Goal: Book appointment/travel/reservation

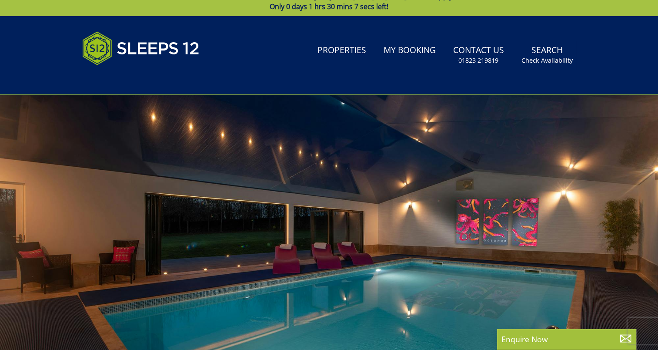
scroll to position [13, 0]
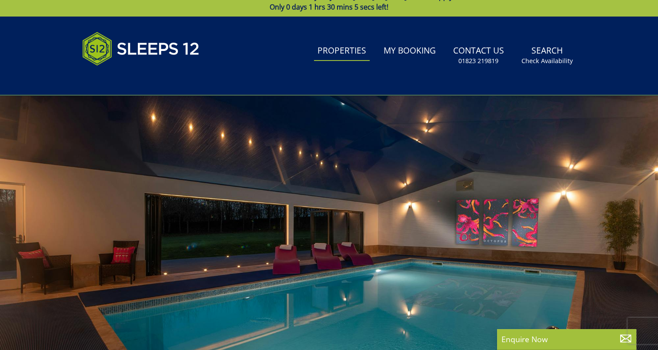
click at [352, 52] on link "Properties" at bounding box center [342, 51] width 56 height 20
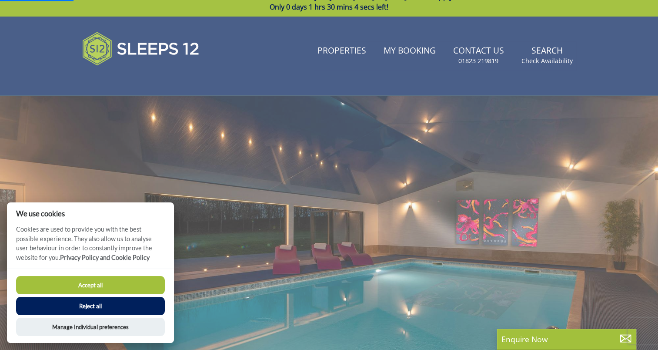
click at [92, 307] on button "Reject all" at bounding box center [90, 306] width 149 height 18
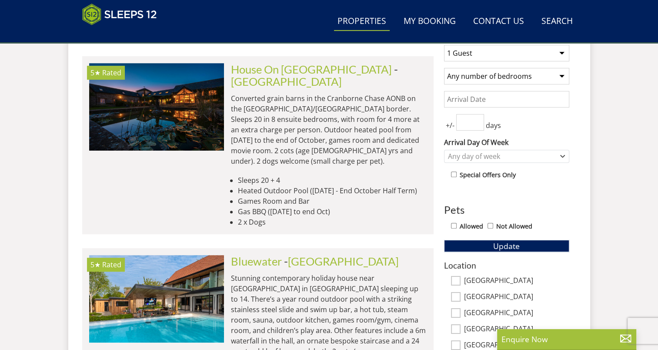
scroll to position [355, 0]
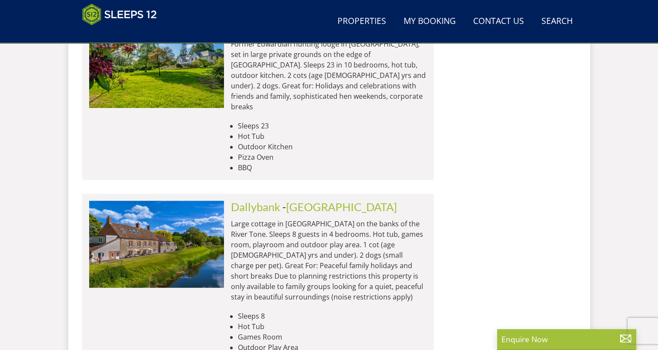
scroll to position [3747, 0]
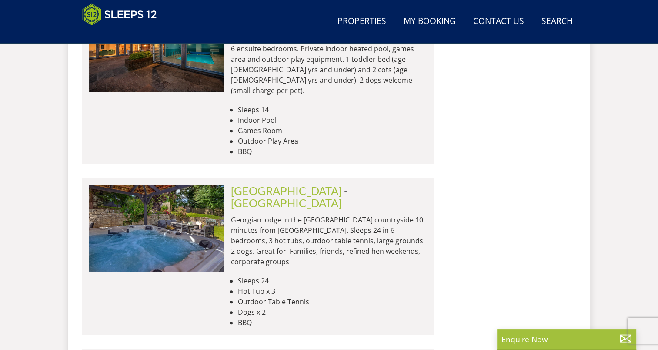
scroll to position [7055, 0]
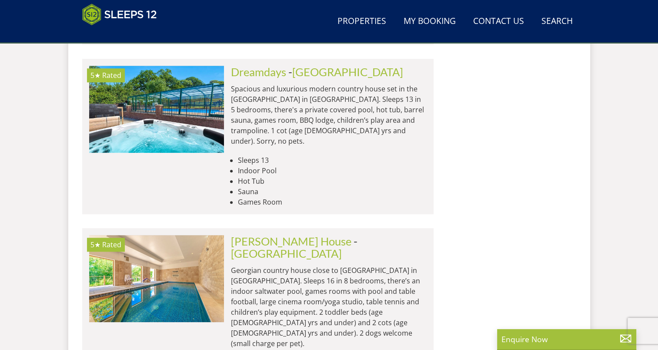
scroll to position [10637, 0]
